Goal: Task Accomplishment & Management: Complete application form

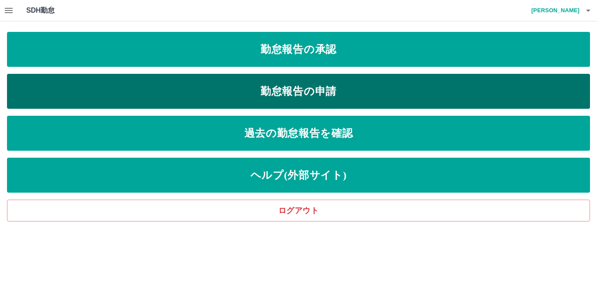
click at [234, 89] on link "勤怠報告の申請" at bounding box center [298, 91] width 583 height 35
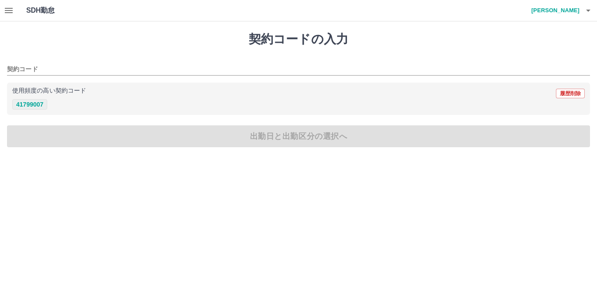
click at [27, 104] on button "41799007" at bounding box center [29, 104] width 35 height 10
type input "********"
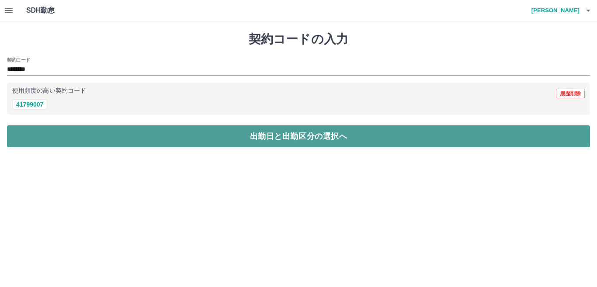
click at [43, 129] on button "出勤日と出勤区分の選択へ" at bounding box center [298, 136] width 583 height 22
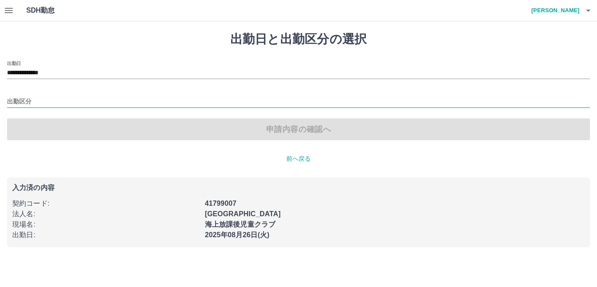
click at [35, 103] on input "出勤区分" at bounding box center [298, 102] width 583 height 11
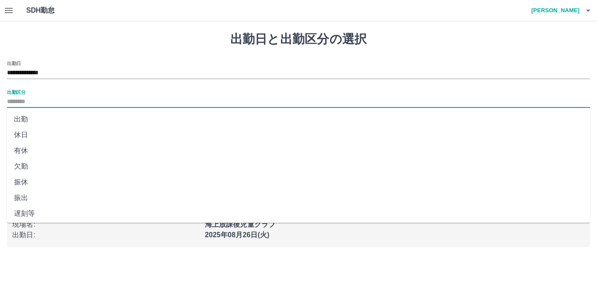
click at [30, 118] on li "出勤" at bounding box center [298, 120] width 583 height 16
type input "**"
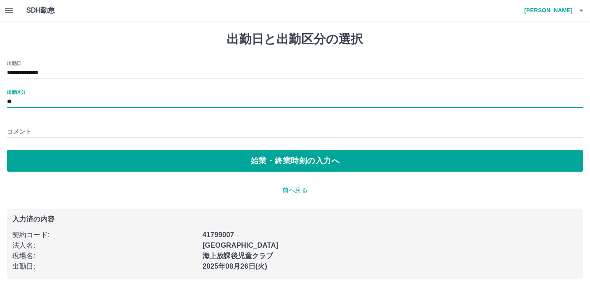
click at [38, 175] on div "**********" at bounding box center [295, 155] width 590 height 268
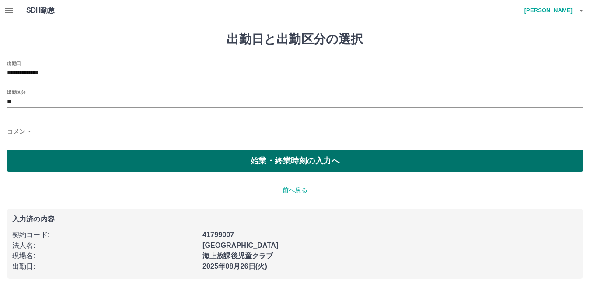
click at [39, 167] on button "始業・終業時刻の入力へ" at bounding box center [295, 161] width 576 height 22
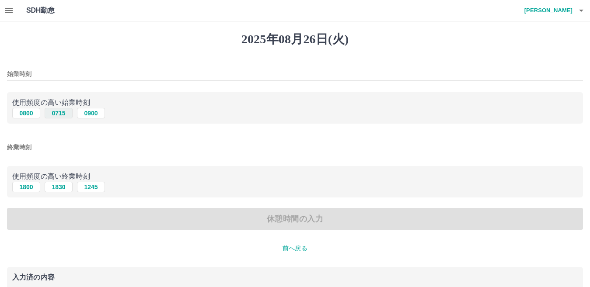
click at [59, 115] on button "0715" at bounding box center [59, 113] width 28 height 10
type input "****"
click at [64, 187] on button "1830" at bounding box center [59, 187] width 28 height 10
type input "****"
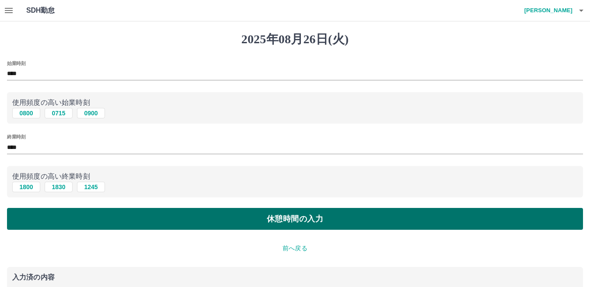
click at [67, 220] on button "休憩時間の入力" at bounding box center [295, 219] width 576 height 22
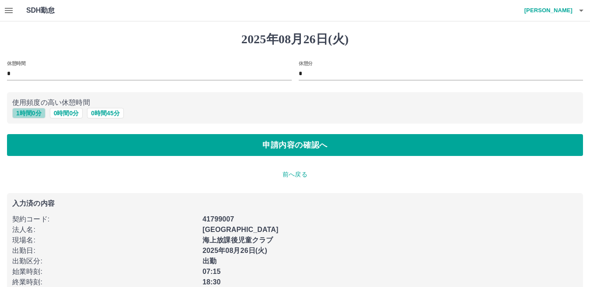
click at [33, 112] on button "1 時間 0 分" at bounding box center [28, 113] width 33 height 10
type input "*"
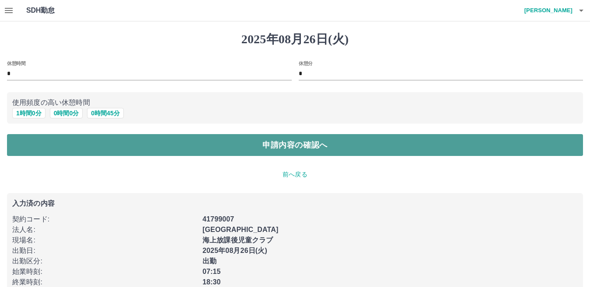
click at [30, 143] on button "申請内容の確認へ" at bounding box center [295, 145] width 576 height 22
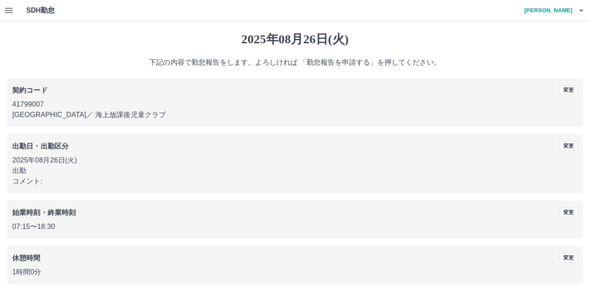
scroll to position [40, 0]
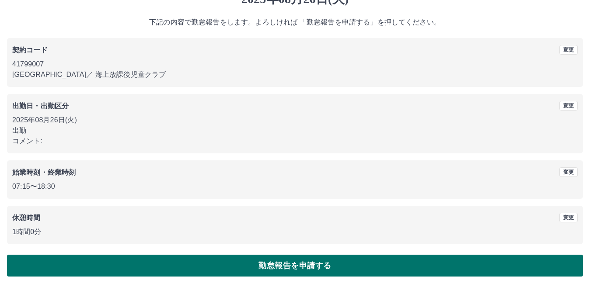
click at [152, 266] on button "勤怠報告を申請する" at bounding box center [295, 266] width 576 height 22
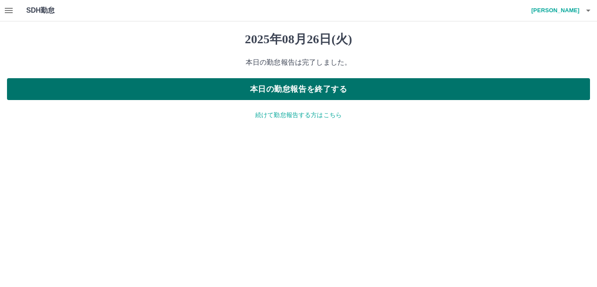
click at [273, 91] on button "本日の勤怠報告を終了する" at bounding box center [298, 89] width 583 height 22
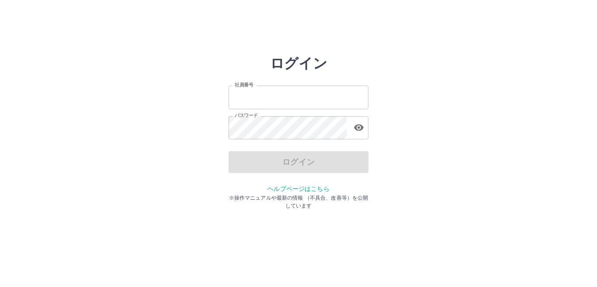
type input "*******"
click at [259, 162] on div "ログイン" at bounding box center [299, 162] width 140 height 22
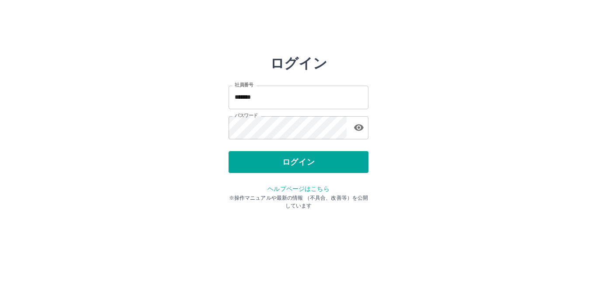
click at [259, 162] on button "ログイン" at bounding box center [299, 162] width 140 height 22
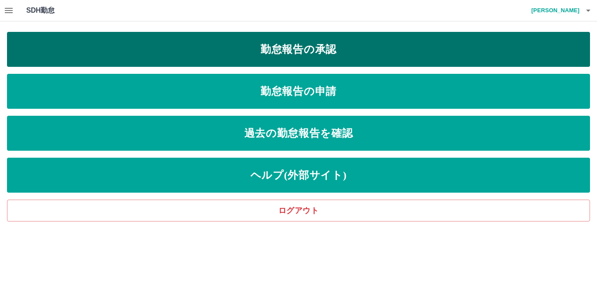
click at [250, 52] on link "勤怠報告の承認" at bounding box center [298, 49] width 583 height 35
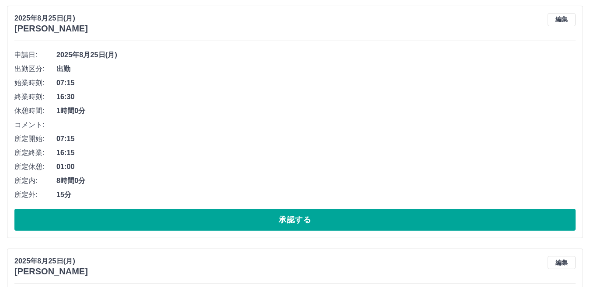
scroll to position [831, 0]
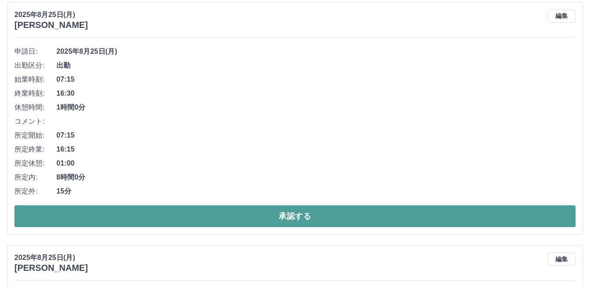
click at [78, 215] on button "承認する" at bounding box center [294, 217] width 561 height 22
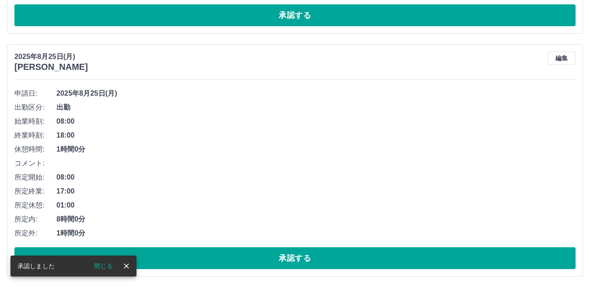
scroll to position [806, 0]
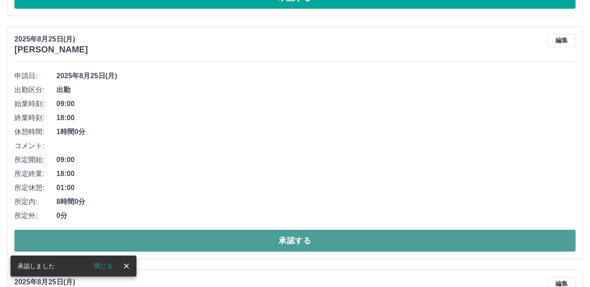
click at [142, 240] on button "承認する" at bounding box center [294, 241] width 561 height 22
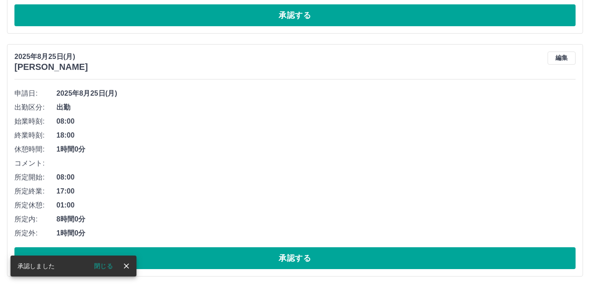
scroll to position [782, 0]
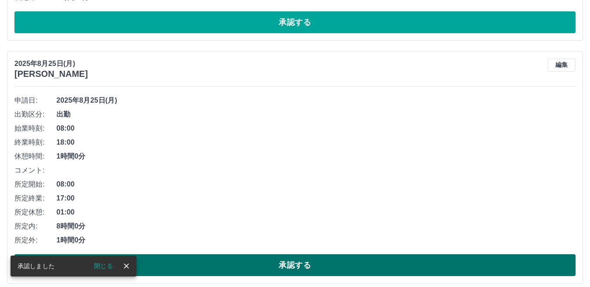
click at [184, 263] on button "承認する" at bounding box center [294, 265] width 561 height 22
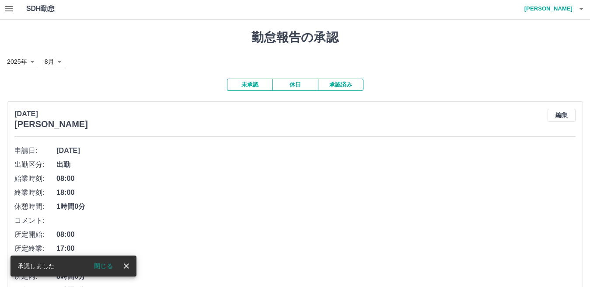
scroll to position [0, 0]
